Goal: Task Accomplishment & Management: Manage account settings

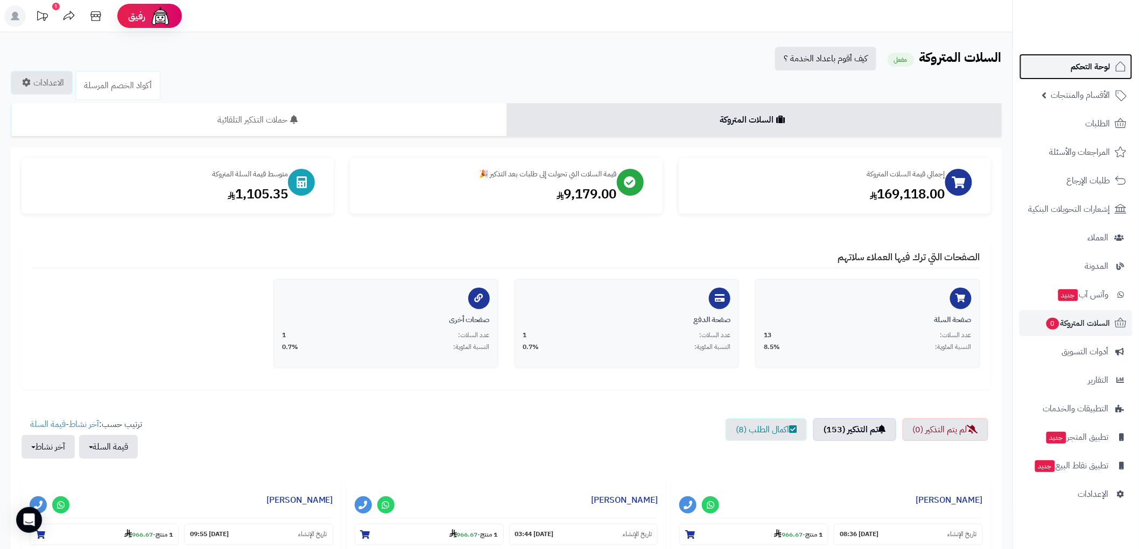
click at [1089, 74] on link "لوحة التحكم" at bounding box center [1075, 67] width 113 height 26
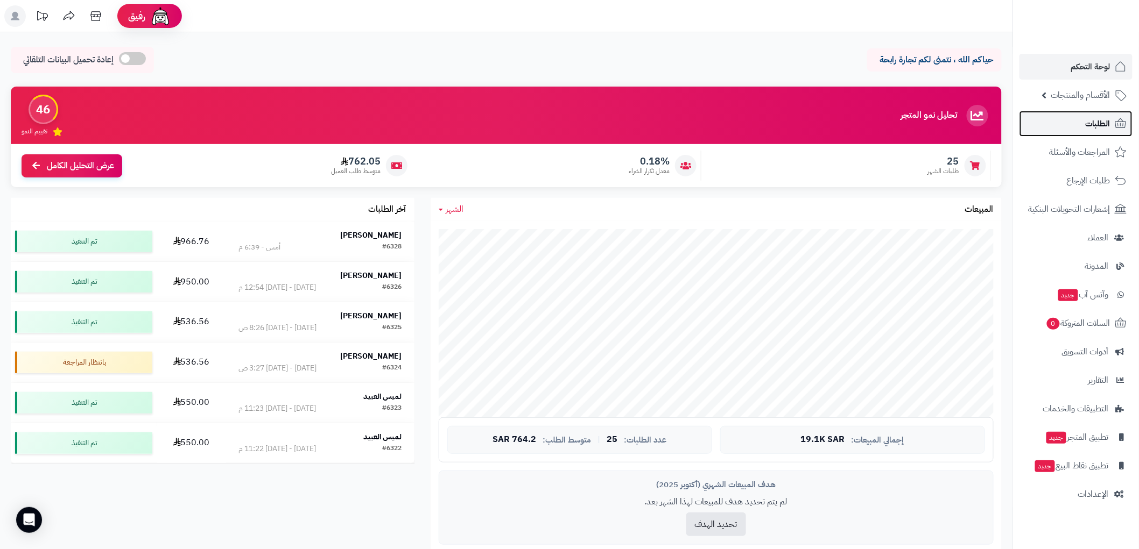
click at [1098, 123] on span "الطلبات" at bounding box center [1097, 123] width 25 height 15
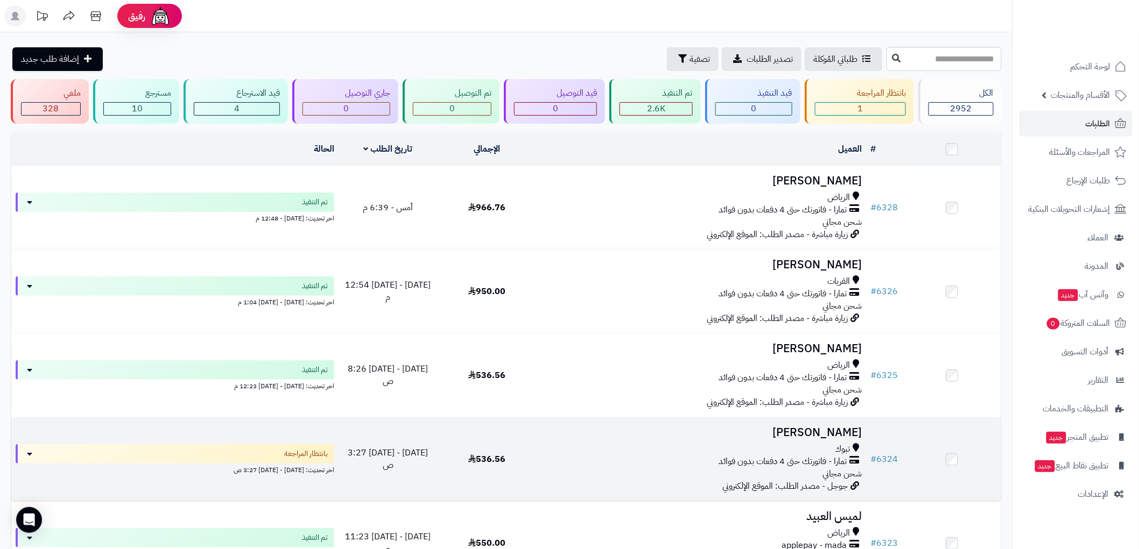
scroll to position [119, 0]
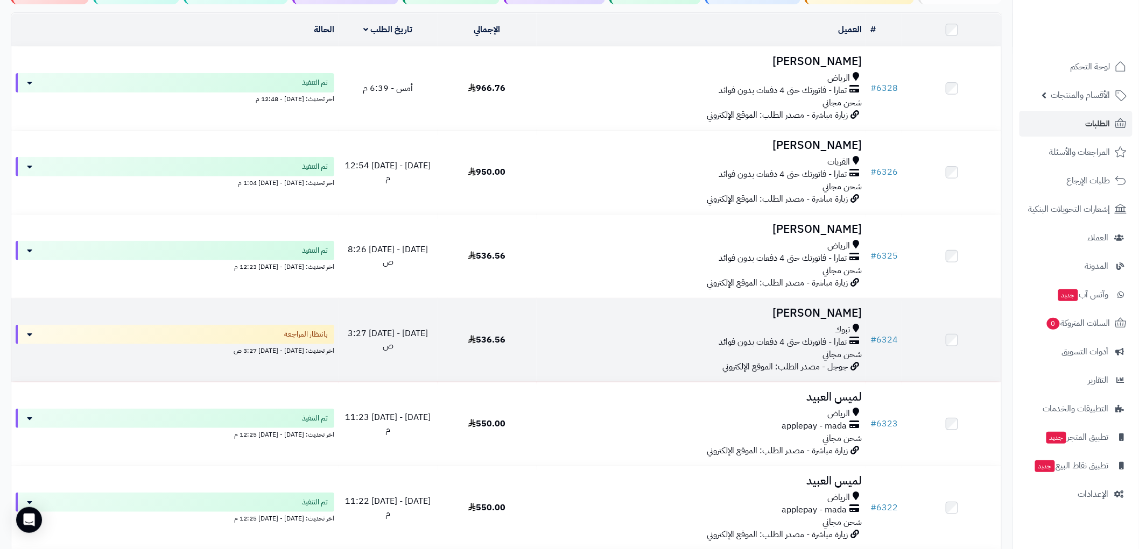
click at [690, 336] on div "تمارا - فاتورتك حتى 4 دفعات بدون فوائد" at bounding box center [701, 342] width 321 height 12
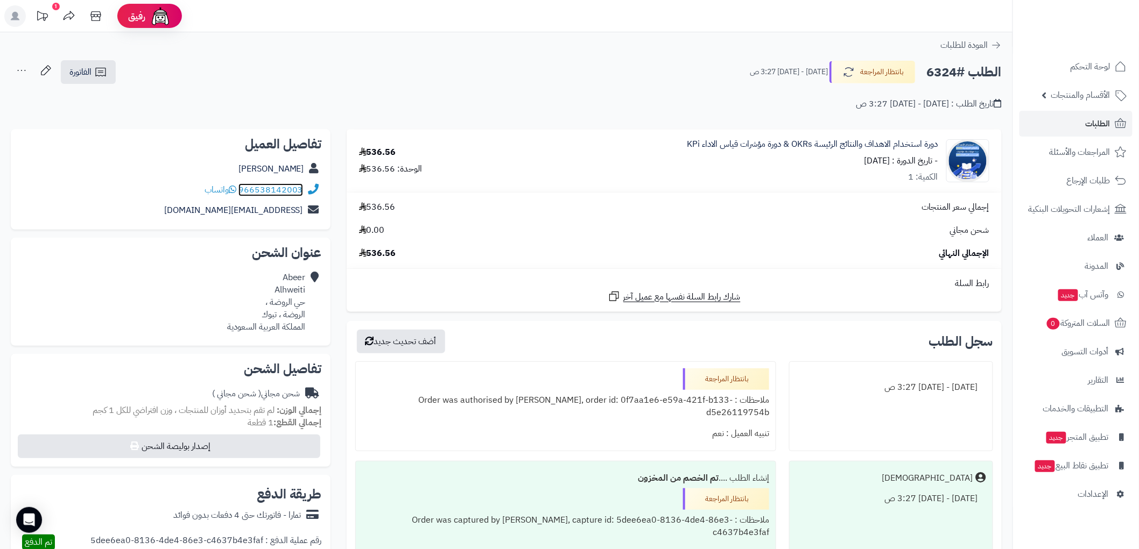
click at [257, 192] on link "966538142003" at bounding box center [270, 190] width 65 height 13
click at [257, 189] on link "966538142003" at bounding box center [270, 190] width 65 height 13
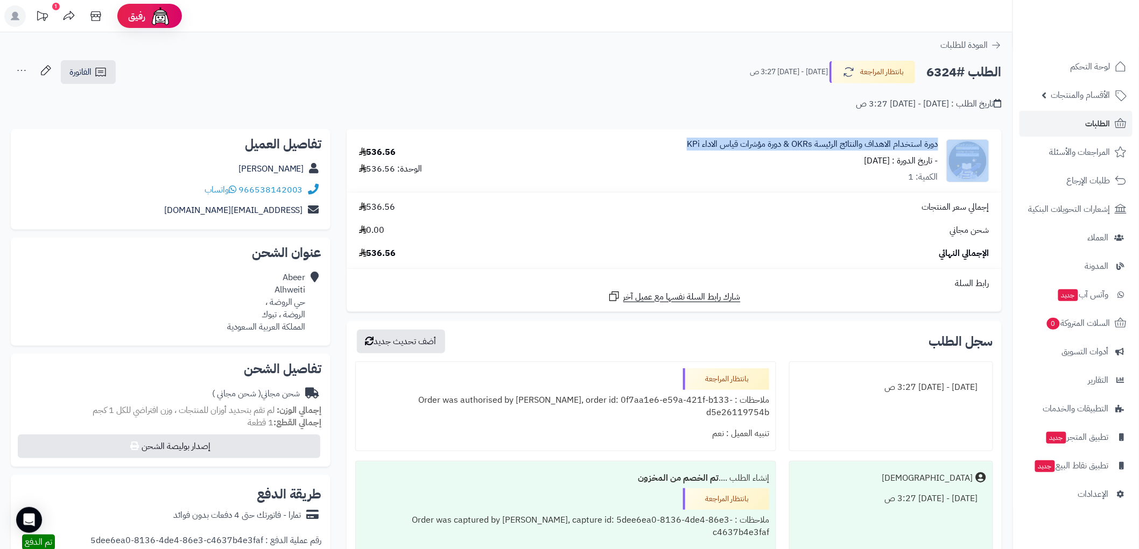
drag, startPoint x: 944, startPoint y: 143, endPoint x: 685, endPoint y: 133, distance: 259.6
click at [685, 133] on td "دورة استخدام الاهداف والنتائج الرئيسة OKRs & دورة مؤشرات قياس الاداء KPi - تاري…" at bounding box center [743, 161] width 516 height 63
copy div "دورة استخدام الاهداف والنتائج الرئيسة OKRs & دورة مؤشرات قياس الاداء KPi"
drag, startPoint x: 238, startPoint y: 171, endPoint x: 300, endPoint y: 169, distance: 61.9
click at [305, 172] on div "[PERSON_NAME]" at bounding box center [170, 169] width 302 height 21
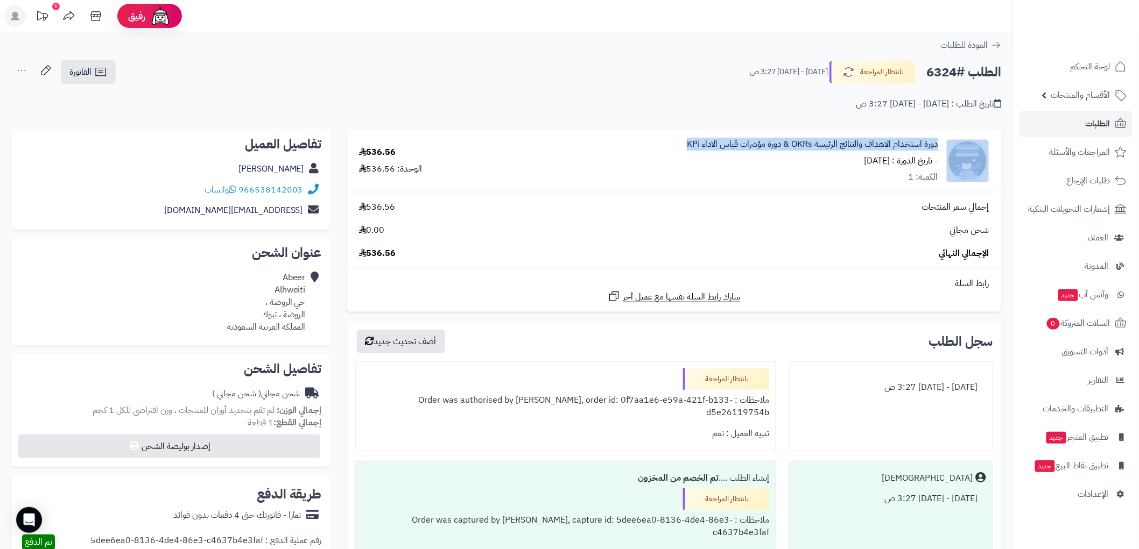
copy link "[PERSON_NAME]"
click at [89, 74] on span "الفاتورة" at bounding box center [80, 72] width 22 height 13
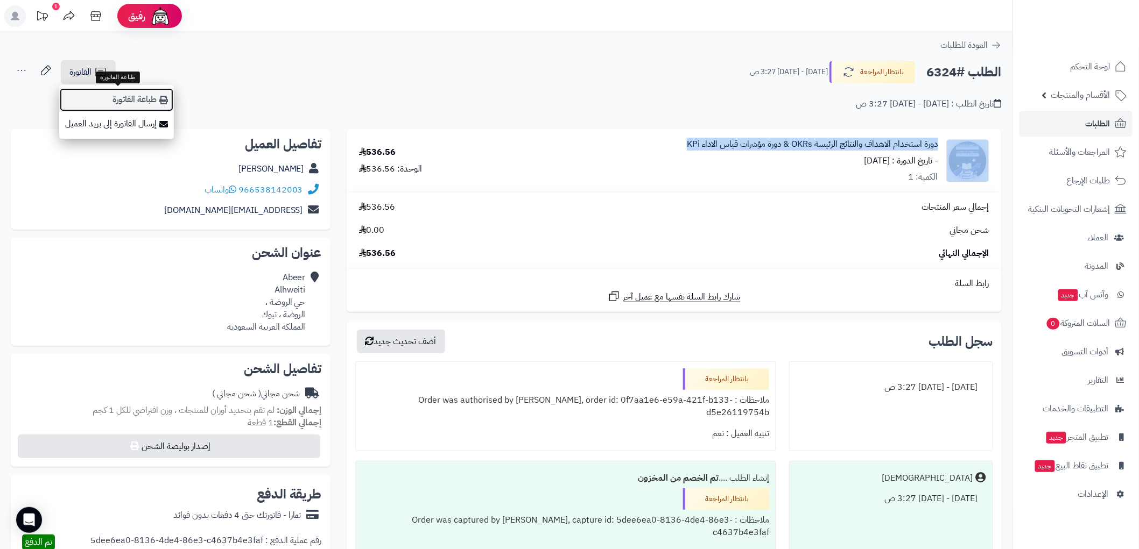
click at [136, 97] on link "طباعة الفاتورة" at bounding box center [116, 100] width 115 height 24
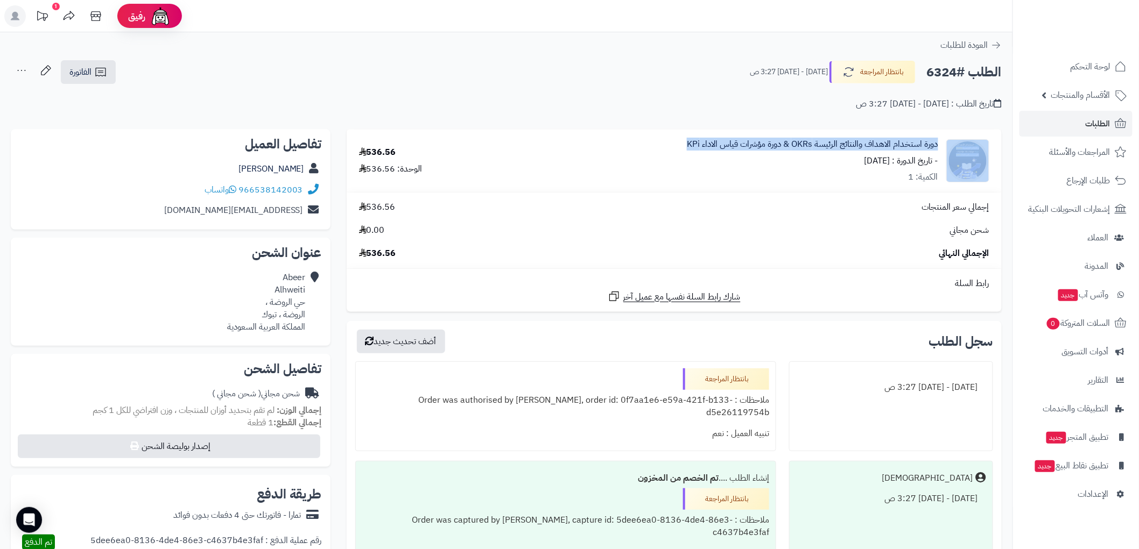
copy link "[PERSON_NAME]"
click at [887, 74] on button "بانتظار المراجعة" at bounding box center [872, 71] width 86 height 23
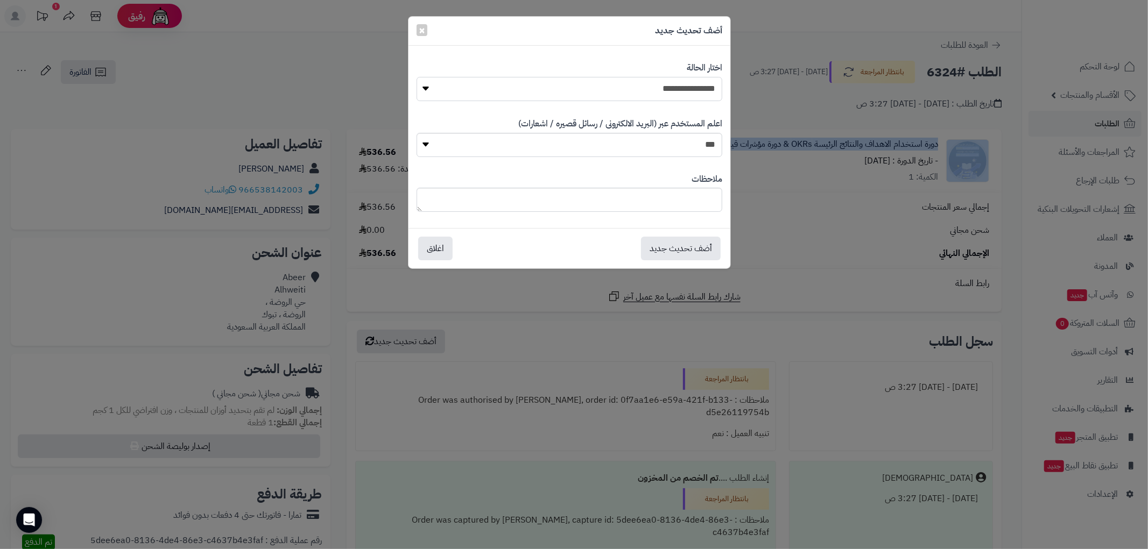
click at [696, 93] on select "**********" at bounding box center [570, 89] width 306 height 24
select select "*"
click at [417, 77] on select "**********" at bounding box center [570, 89] width 306 height 24
click at [698, 250] on button "أضف تحديث جديد" at bounding box center [681, 248] width 80 height 24
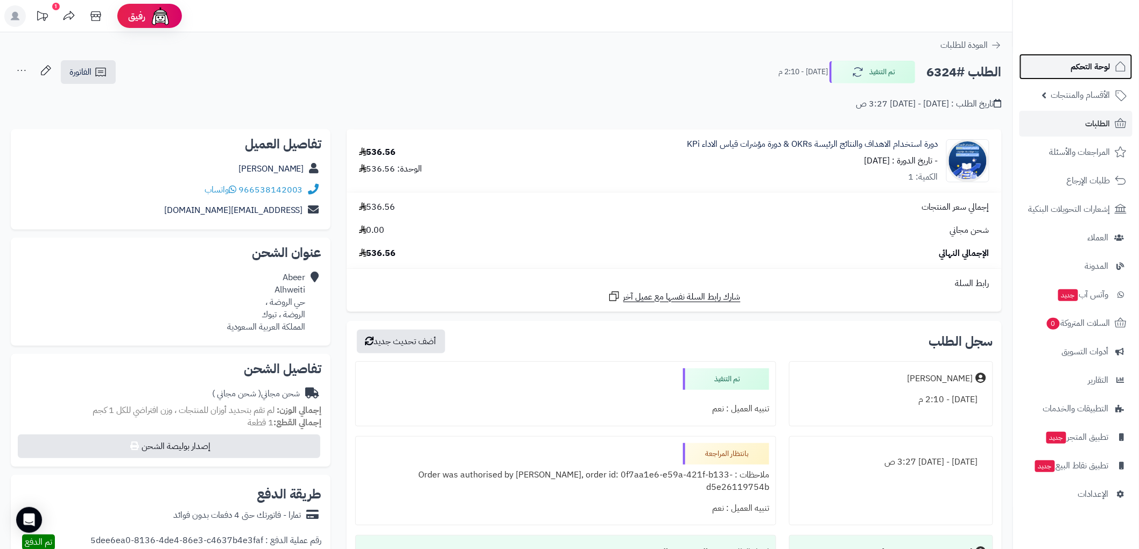
click at [1102, 66] on span "لوحة التحكم" at bounding box center [1090, 66] width 39 height 15
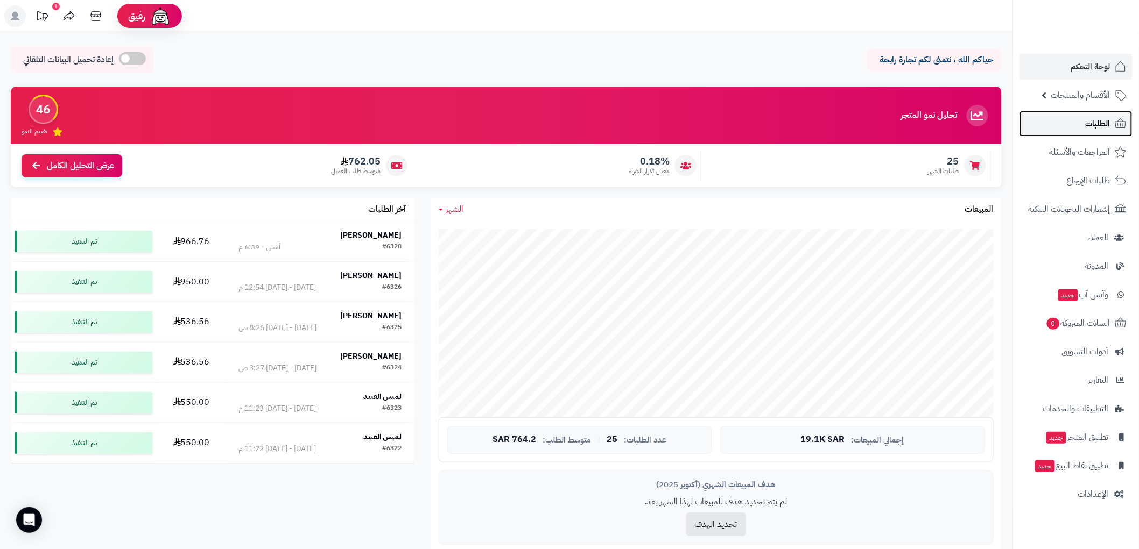
click at [1092, 124] on span "الطلبات" at bounding box center [1097, 123] width 25 height 15
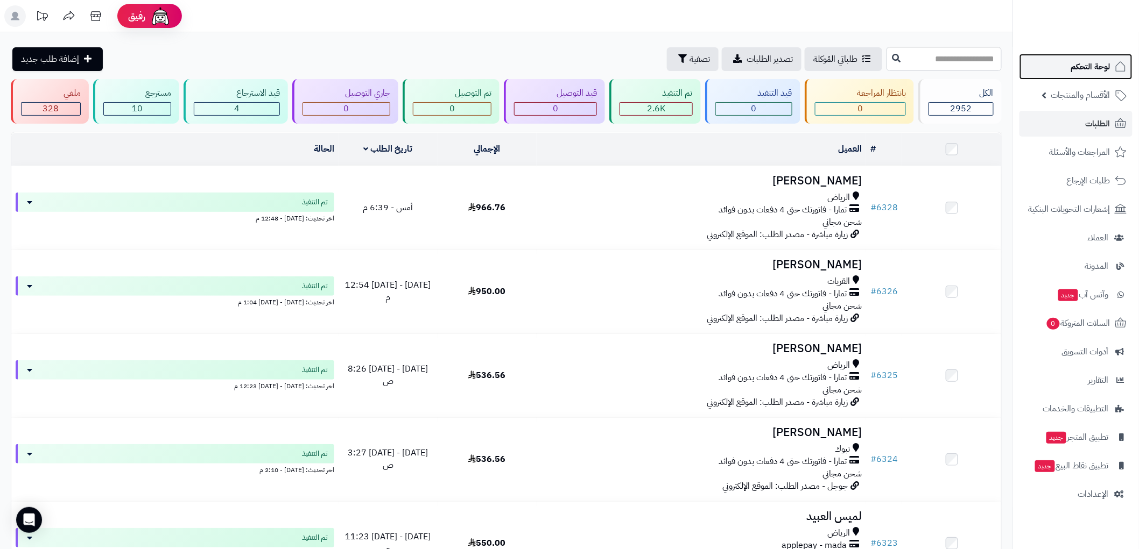
click at [1102, 65] on span "لوحة التحكم" at bounding box center [1090, 66] width 39 height 15
